Goal: Transaction & Acquisition: Purchase product/service

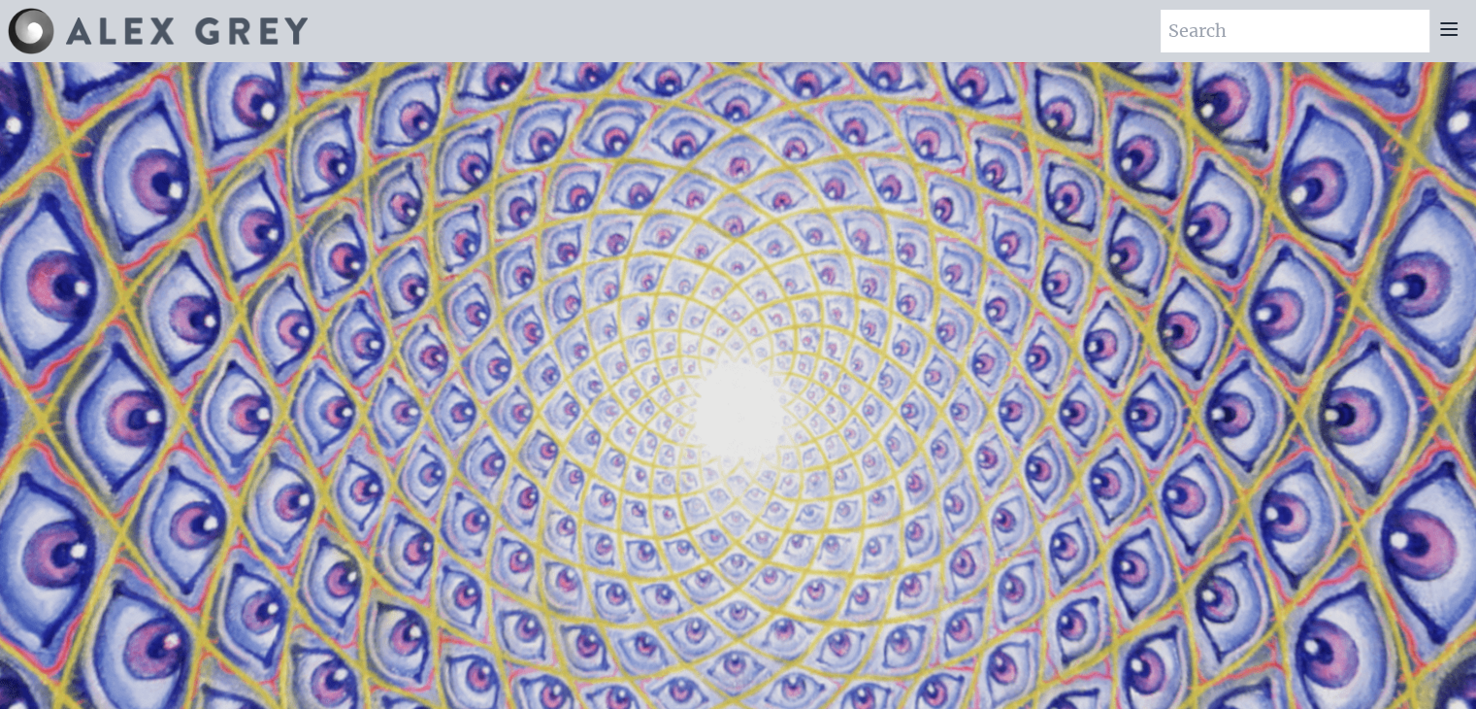
click at [1277, 34] on input "search" at bounding box center [1295, 31] width 269 height 43
type input "Blanket"
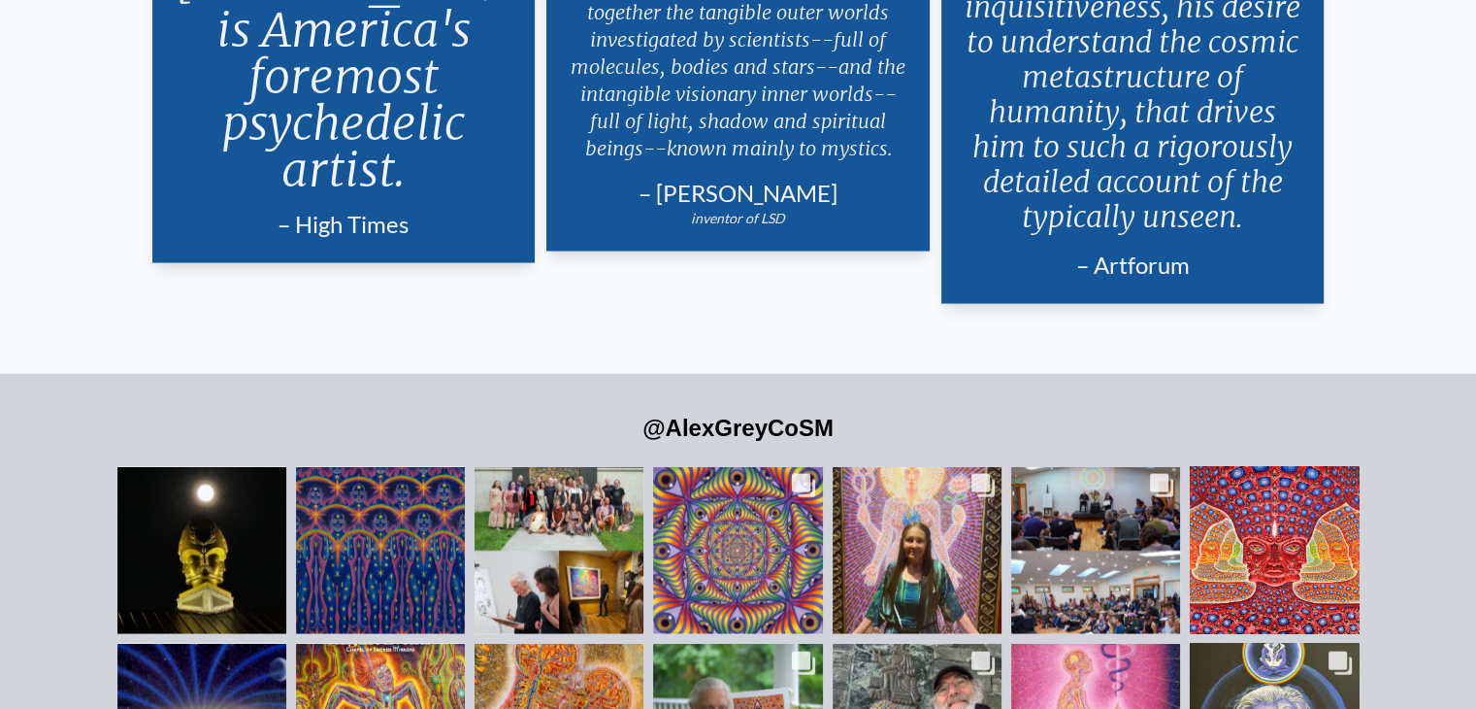
scroll to position [4174, 0]
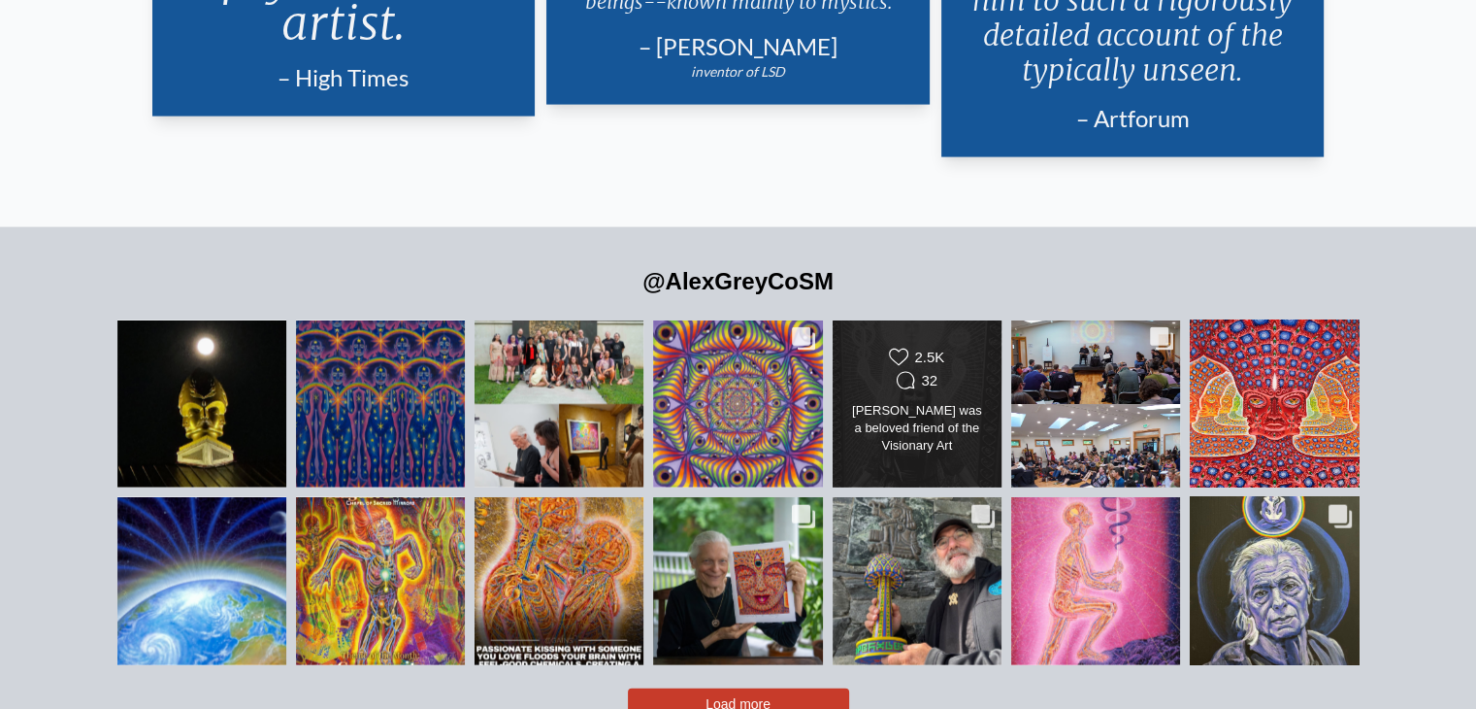
click at [928, 372] on div "32" at bounding box center [929, 380] width 17 height 17
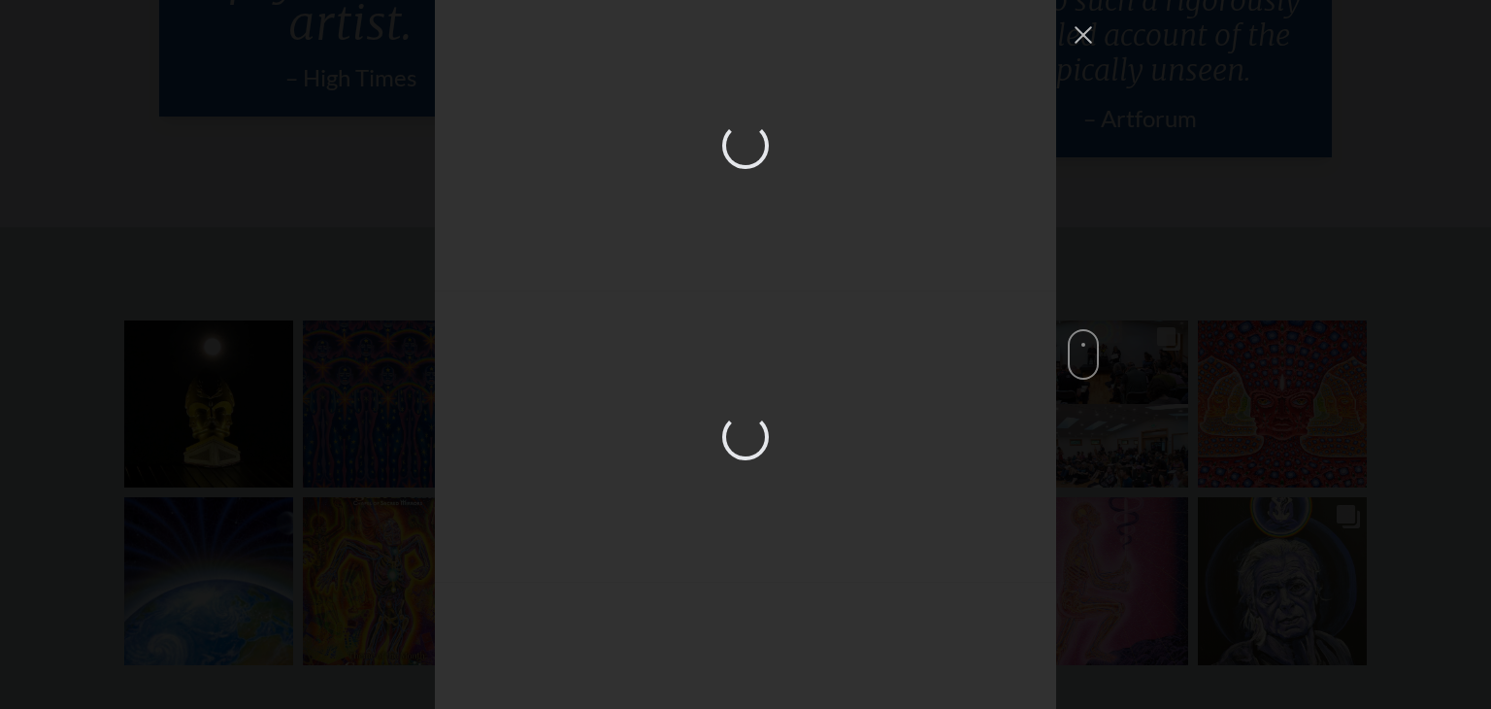
scroll to position [1491, 0]
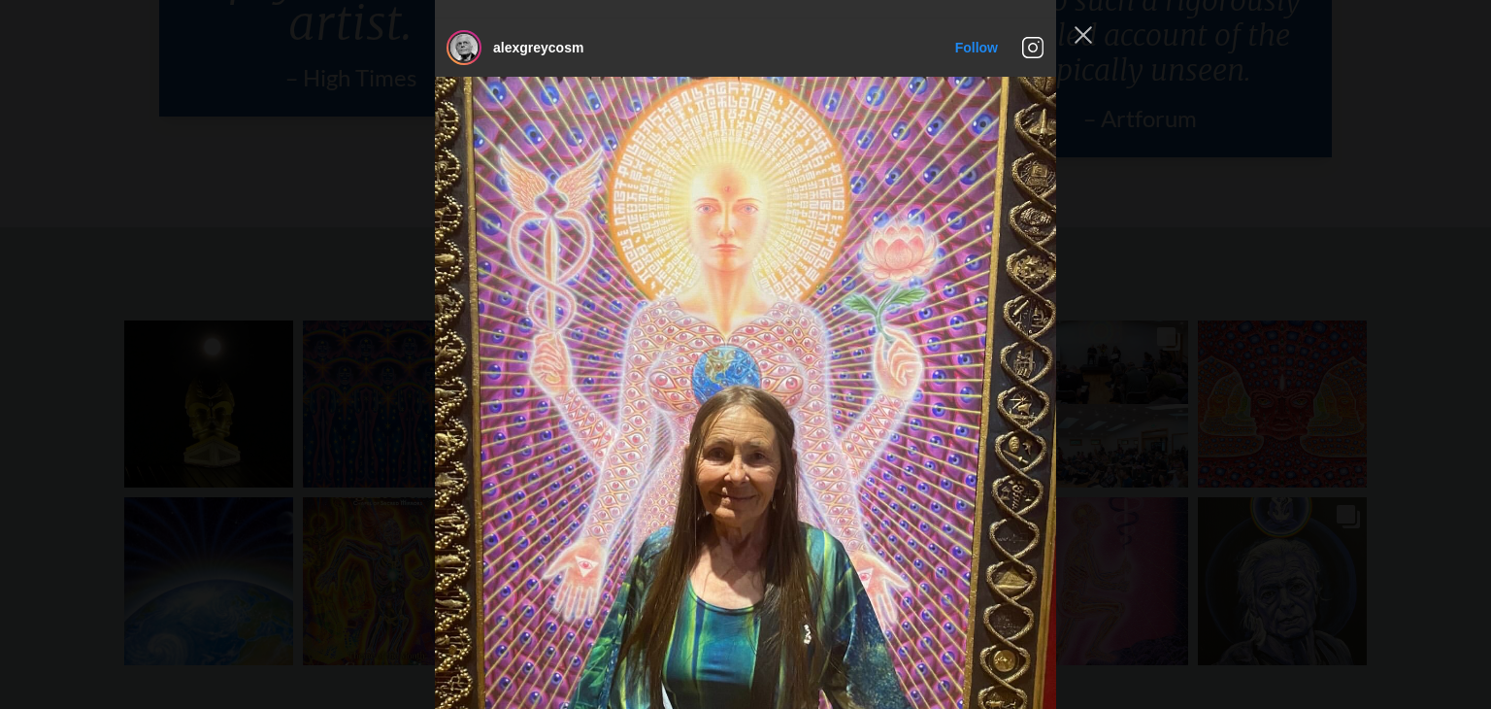
click at [1159, 282] on div "alexgreycosm Follow" at bounding box center [745, 354] width 1491 height 709
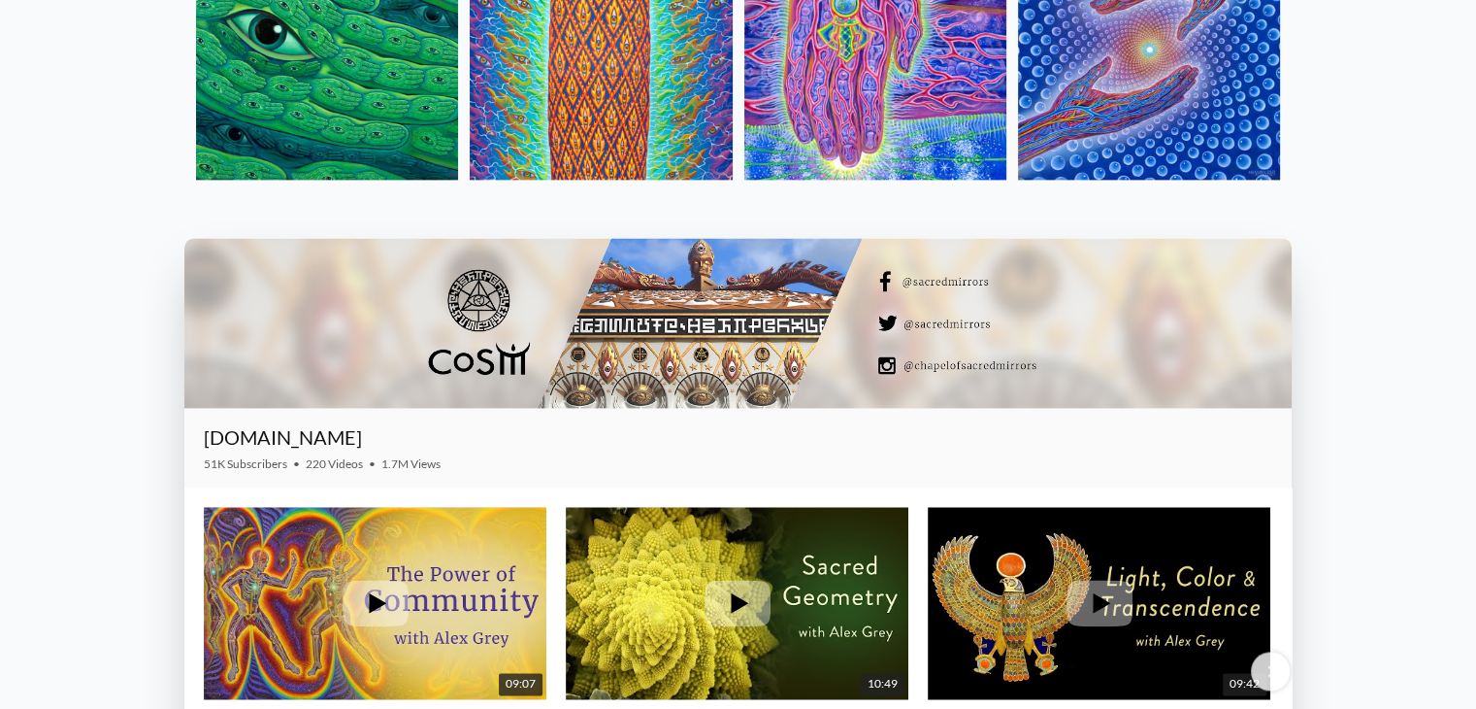
scroll to position [2621, 0]
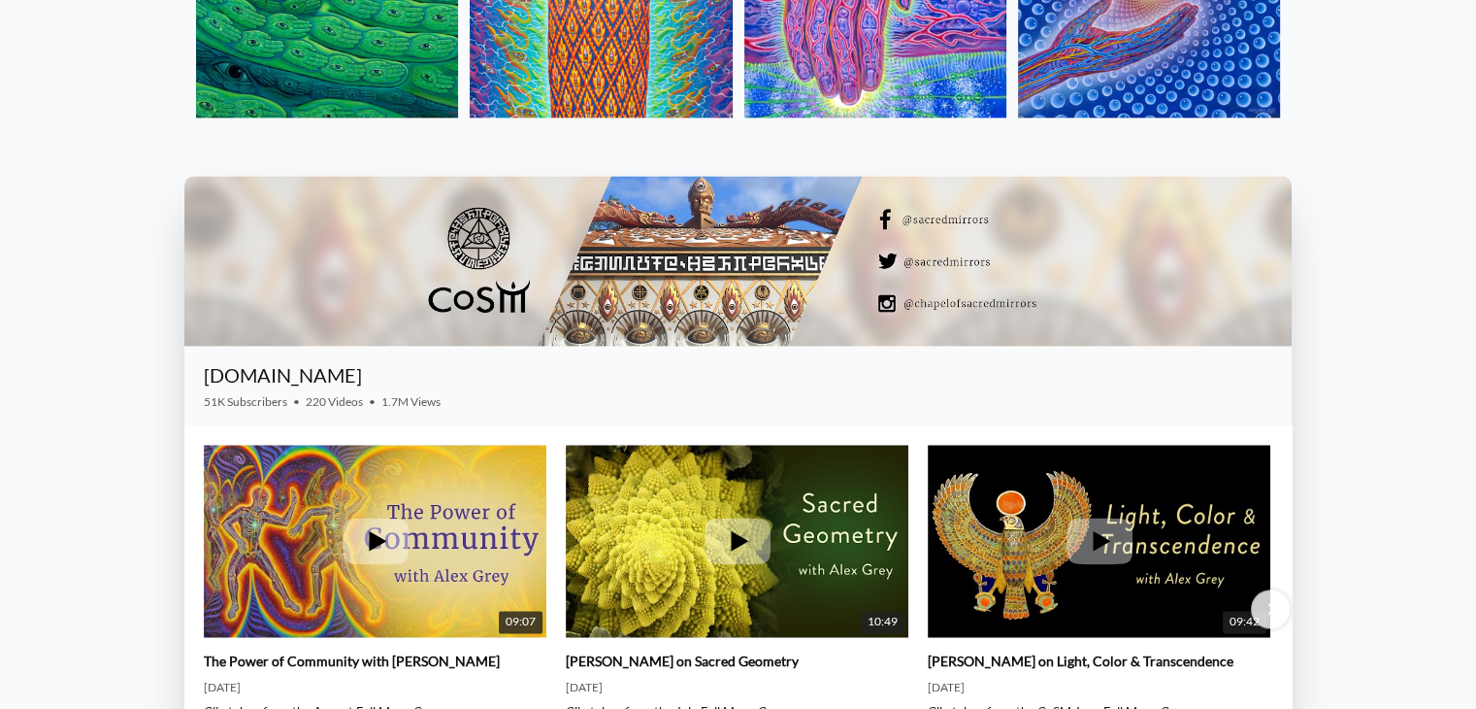
click at [745, 273] on div at bounding box center [738, 261] width 1108 height 170
click at [923, 261] on div at bounding box center [738, 261] width 1108 height 170
